Goal: Transaction & Acquisition: Purchase product/service

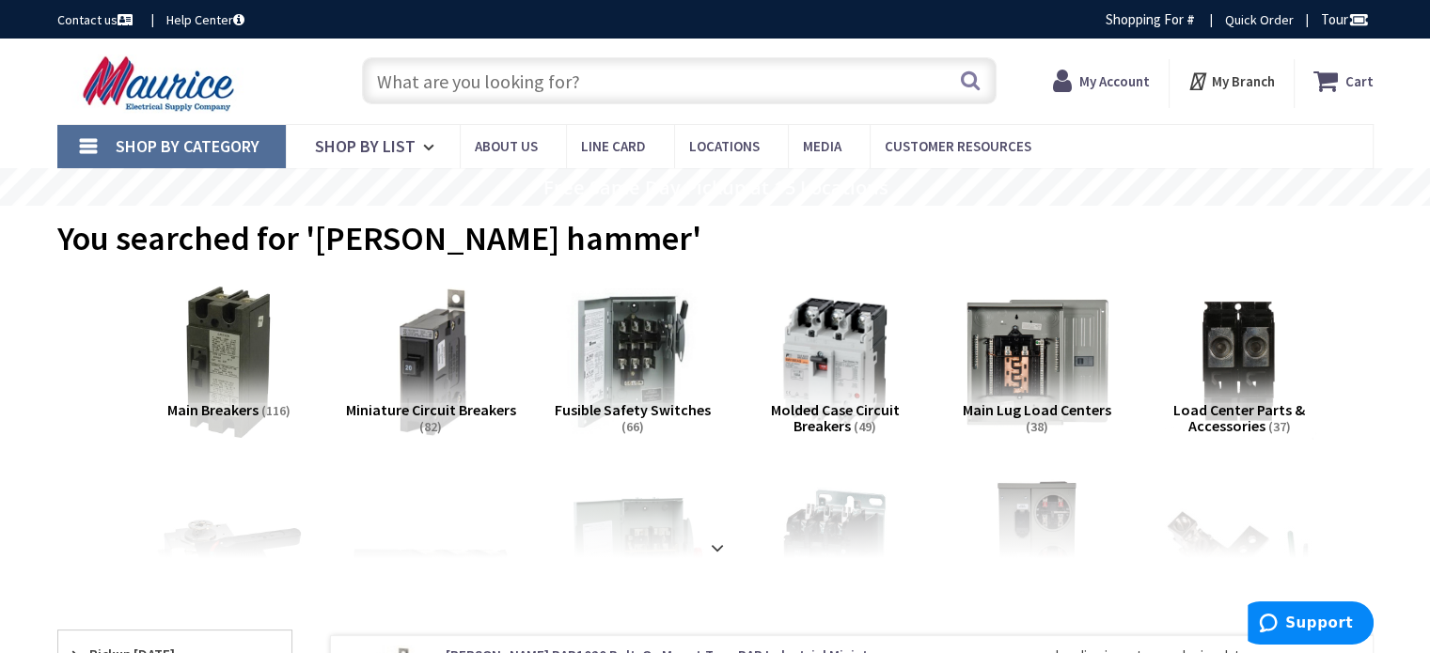
click at [738, 87] on input "text" at bounding box center [679, 80] width 635 height 47
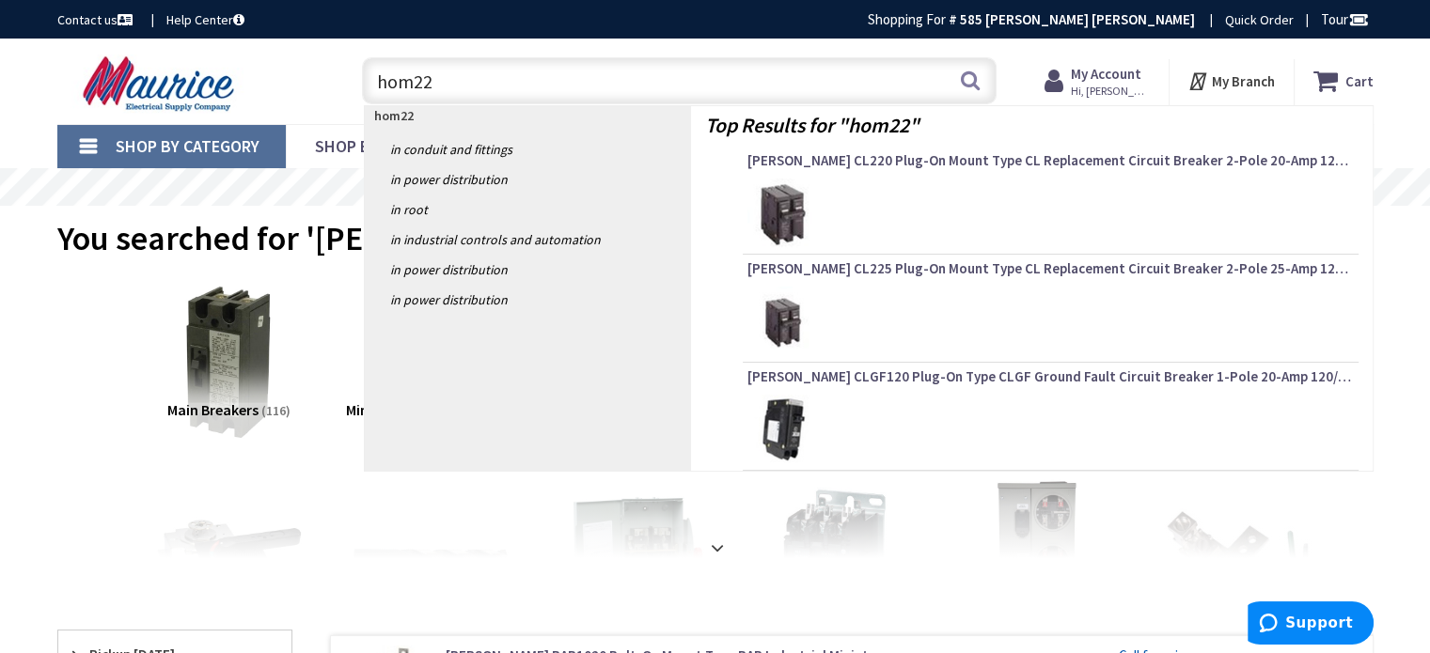
type input "hom220"
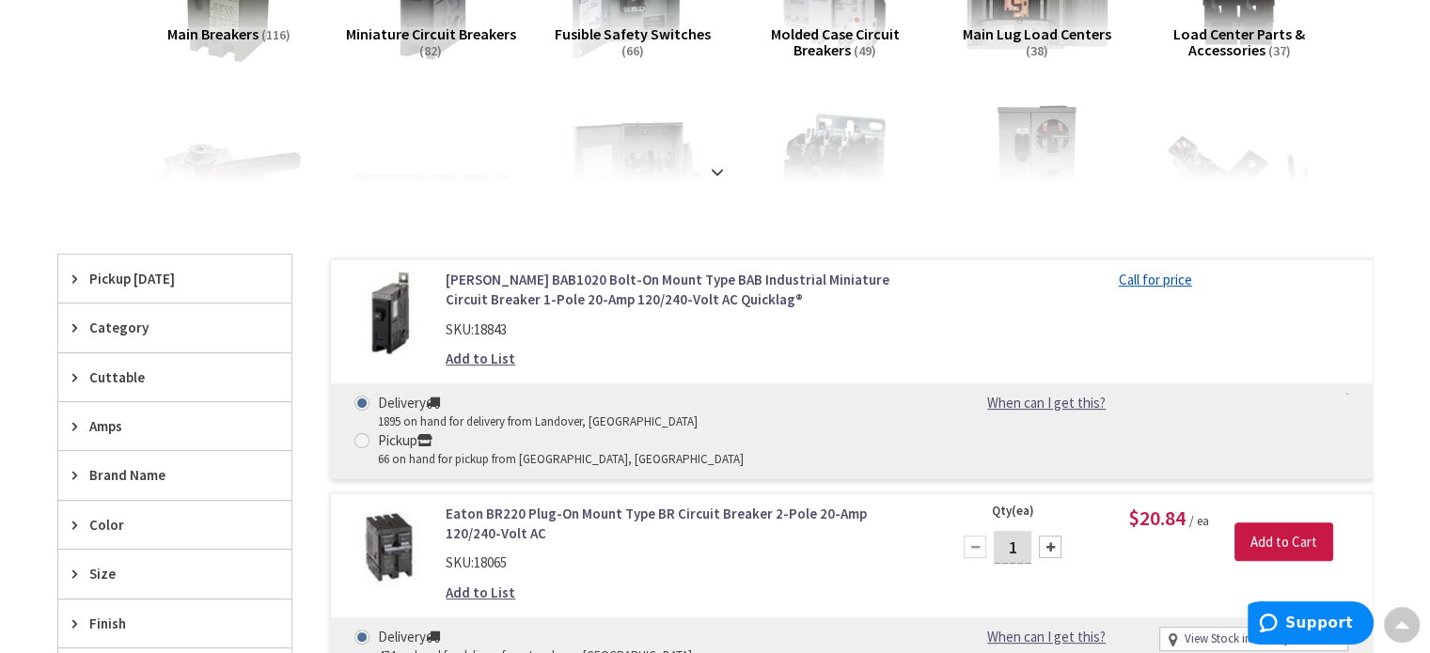
scroll to position [470, 0]
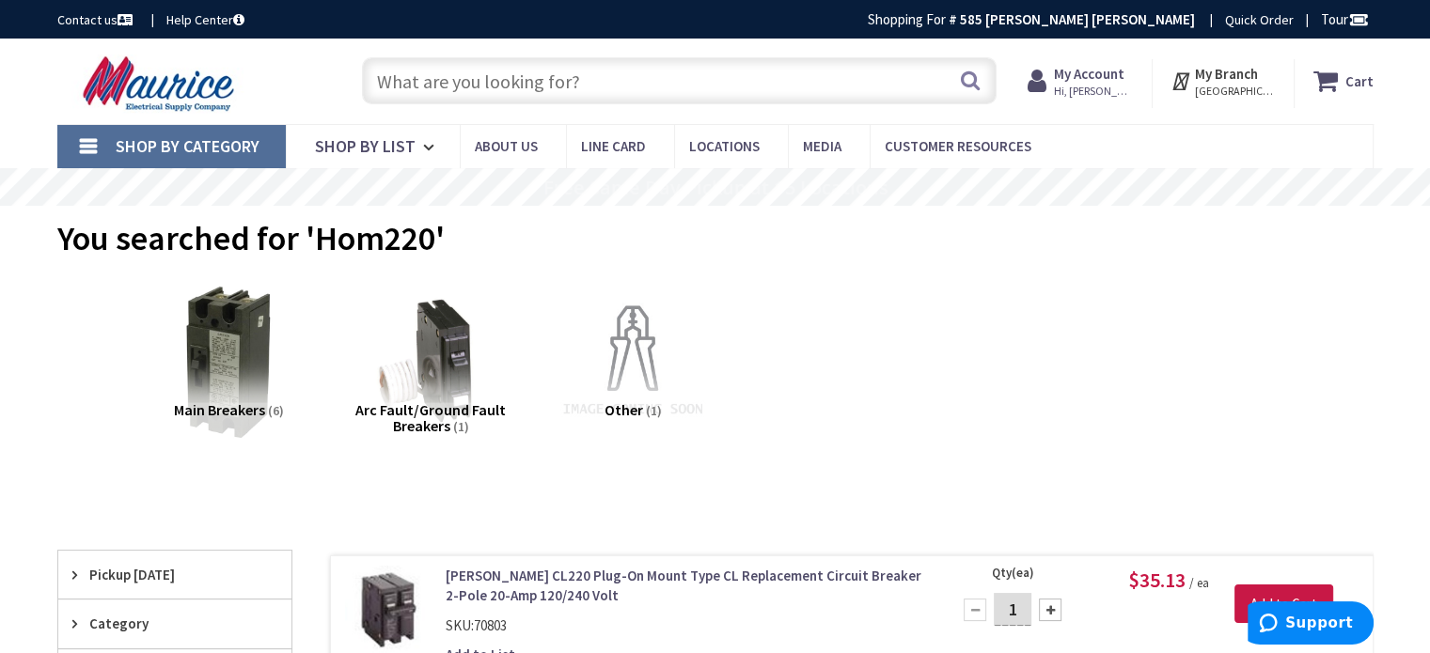
drag, startPoint x: 616, startPoint y: 48, endPoint x: 613, endPoint y: 57, distance: 9.8
click at [616, 50] on div "Skip to Content Toggle Nav Search Cart My Cart Close" at bounding box center [715, 82] width 1410 height 86
click at [612, 71] on input "text" at bounding box center [679, 80] width 635 height 47
paste input "HOM220"
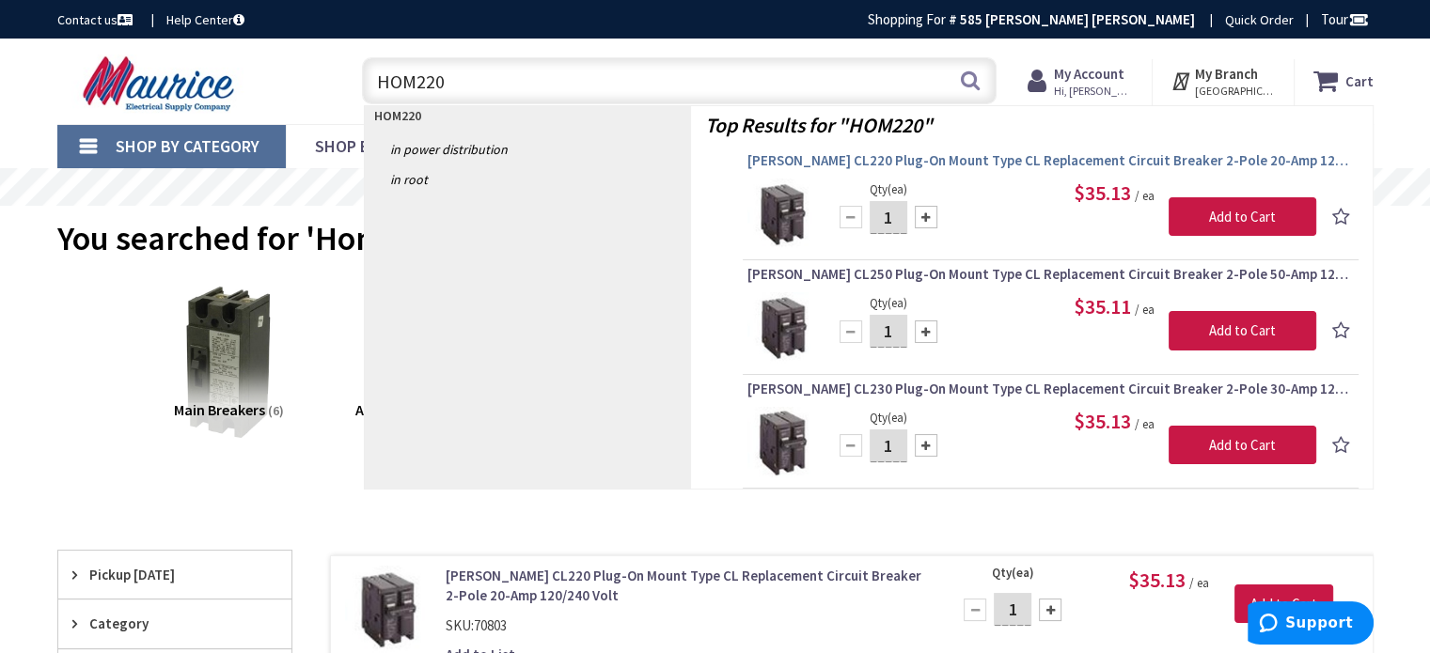
type input "HOM220"
click at [925, 172] on link "[PERSON_NAME] CL220 Plug-On Mount Type CL Replacement Circuit Breaker 2-Pole 20…" at bounding box center [1050, 162] width 606 height 23
